Goal: Task Accomplishment & Management: Use online tool/utility

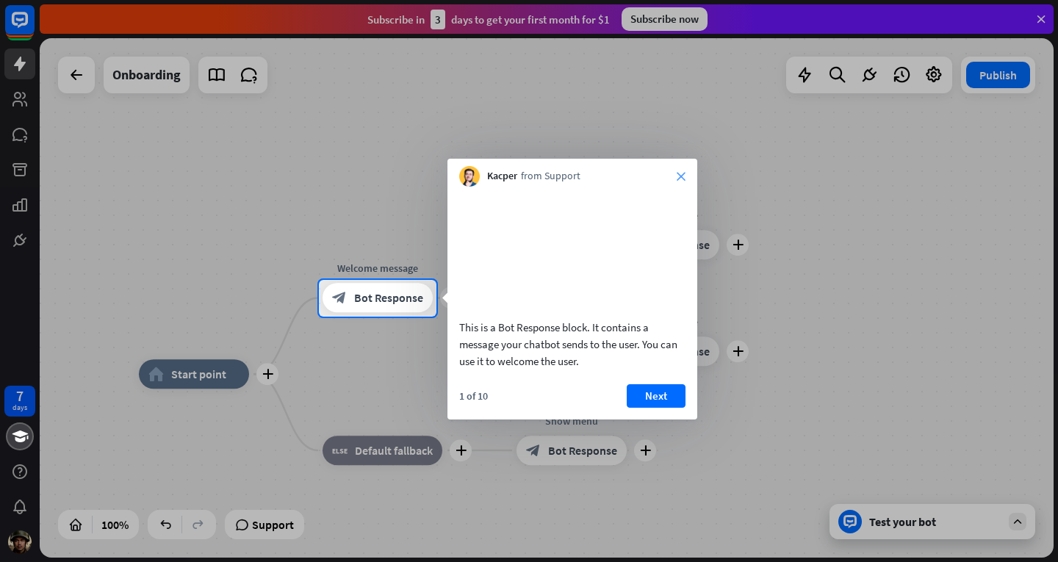
click at [682, 173] on icon "close" at bounding box center [681, 176] width 9 height 9
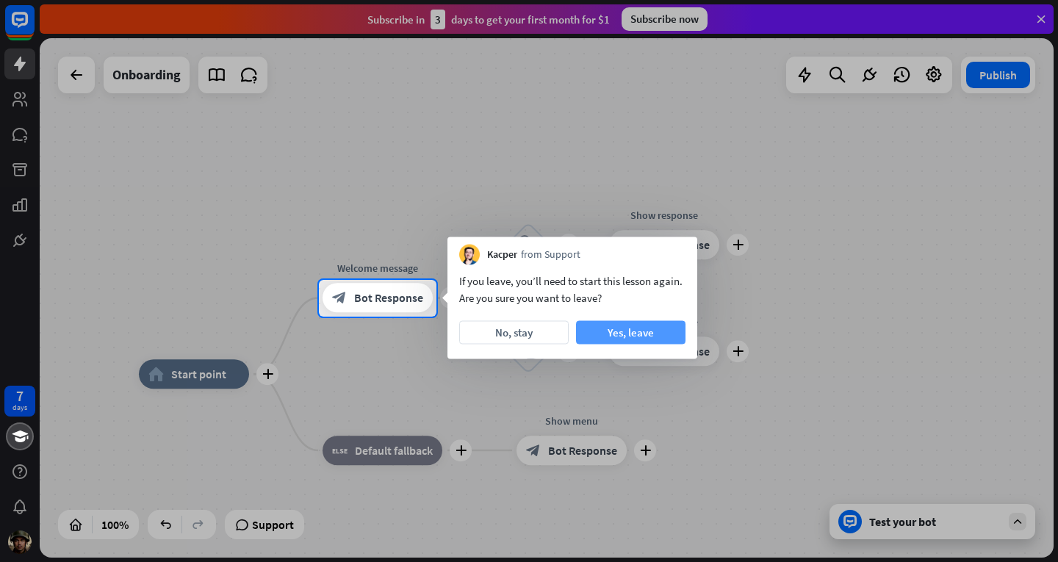
click at [610, 331] on button "Yes, leave" at bounding box center [630, 333] width 109 height 24
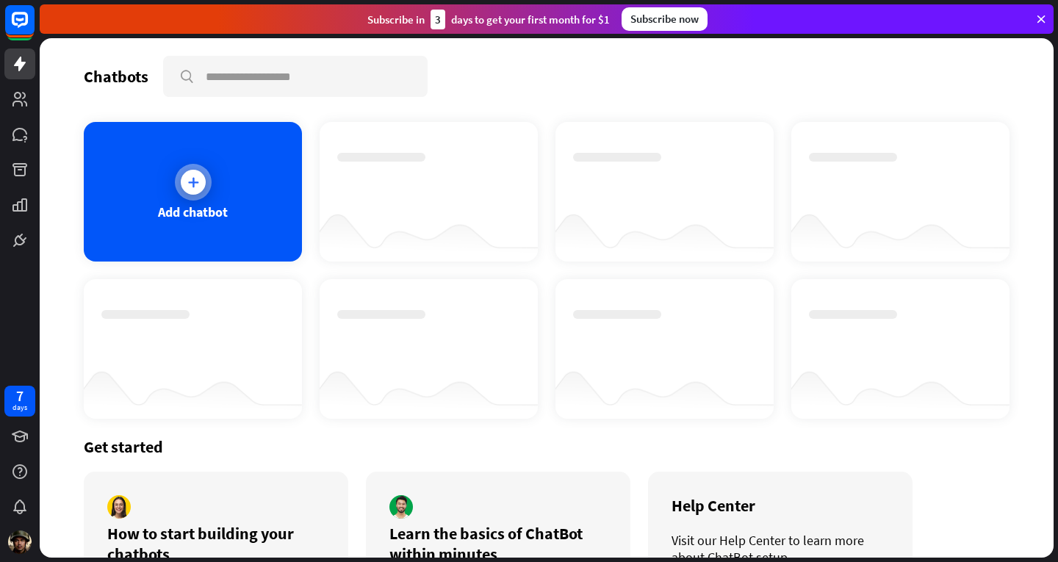
click at [201, 178] on div at bounding box center [193, 182] width 25 height 25
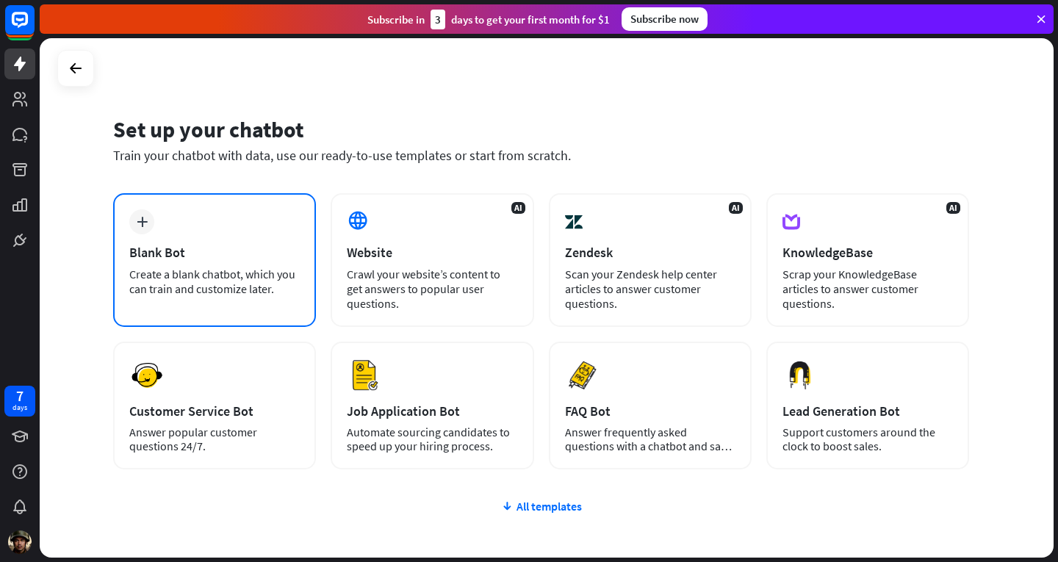
click at [248, 273] on div "Create a blank chatbot, which you can train and customize later." at bounding box center [214, 281] width 170 height 29
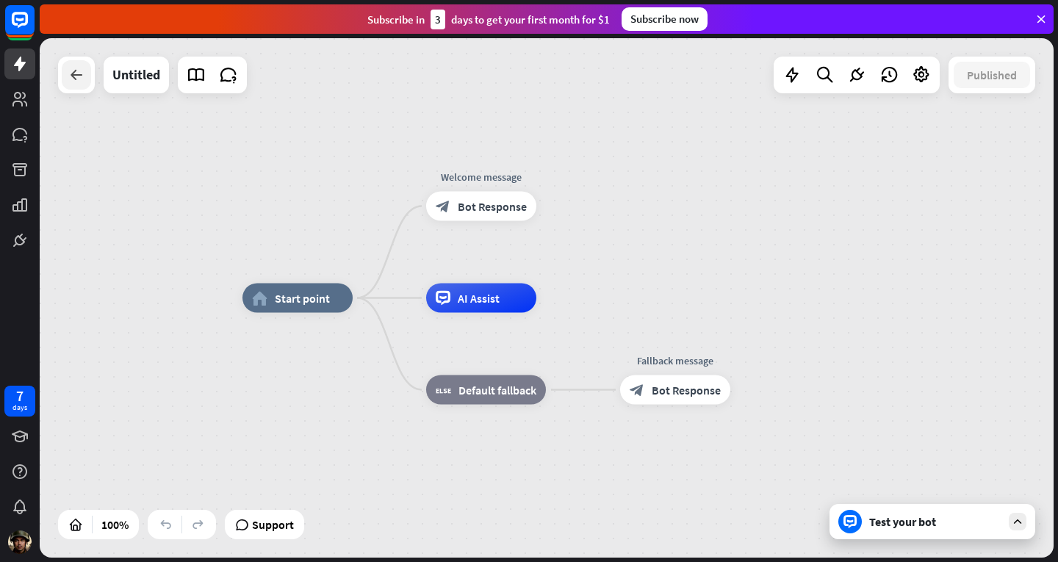
click at [65, 75] on div at bounding box center [76, 74] width 29 height 29
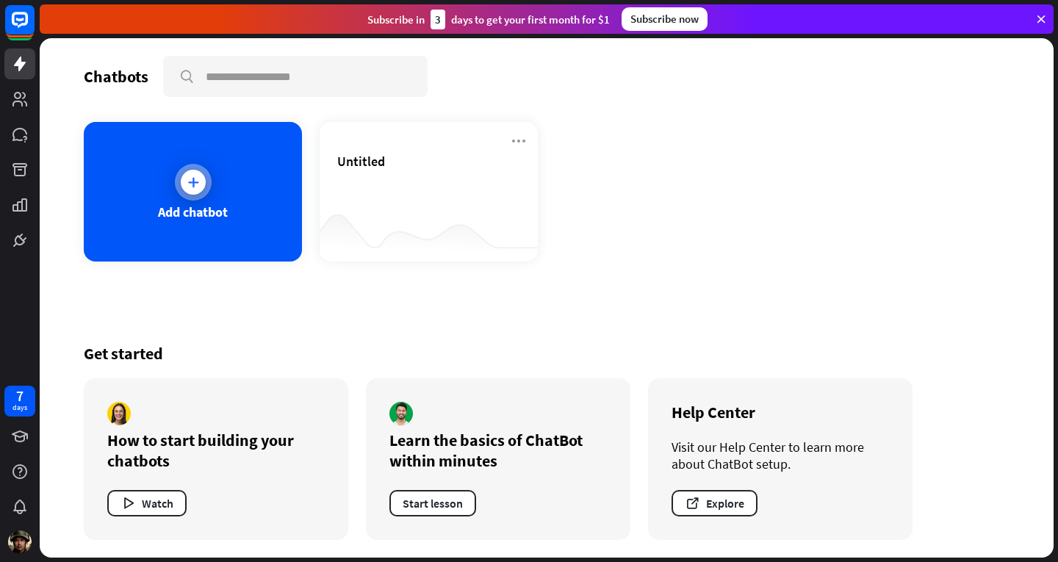
click at [193, 195] on div at bounding box center [193, 182] width 37 height 37
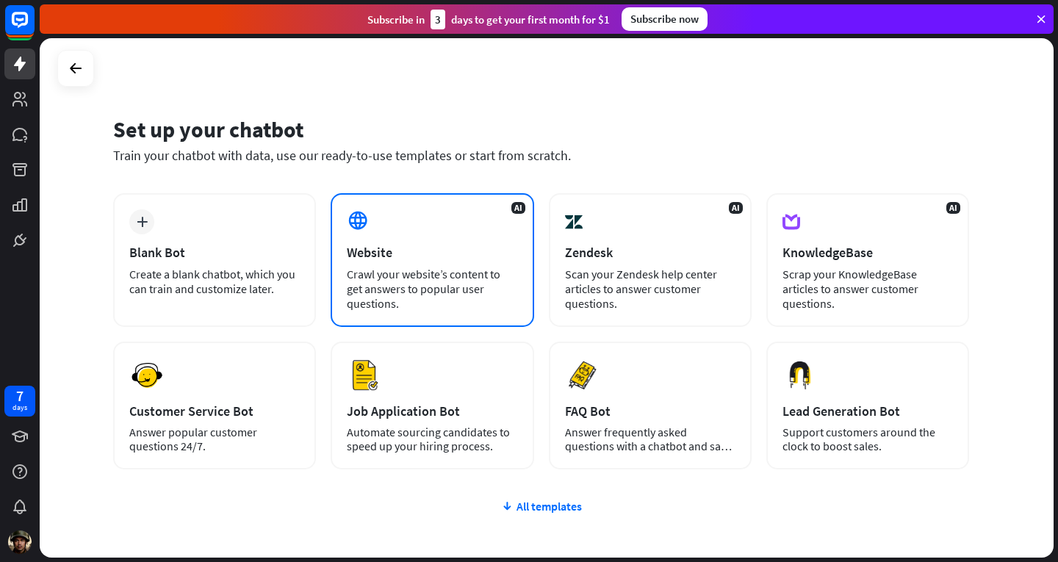
click at [384, 243] on div "AI Website Crawl your website’s content to get answers to popular user question…" at bounding box center [432, 260] width 203 height 134
